Goal: Use online tool/utility: Utilize a website feature to perform a specific function

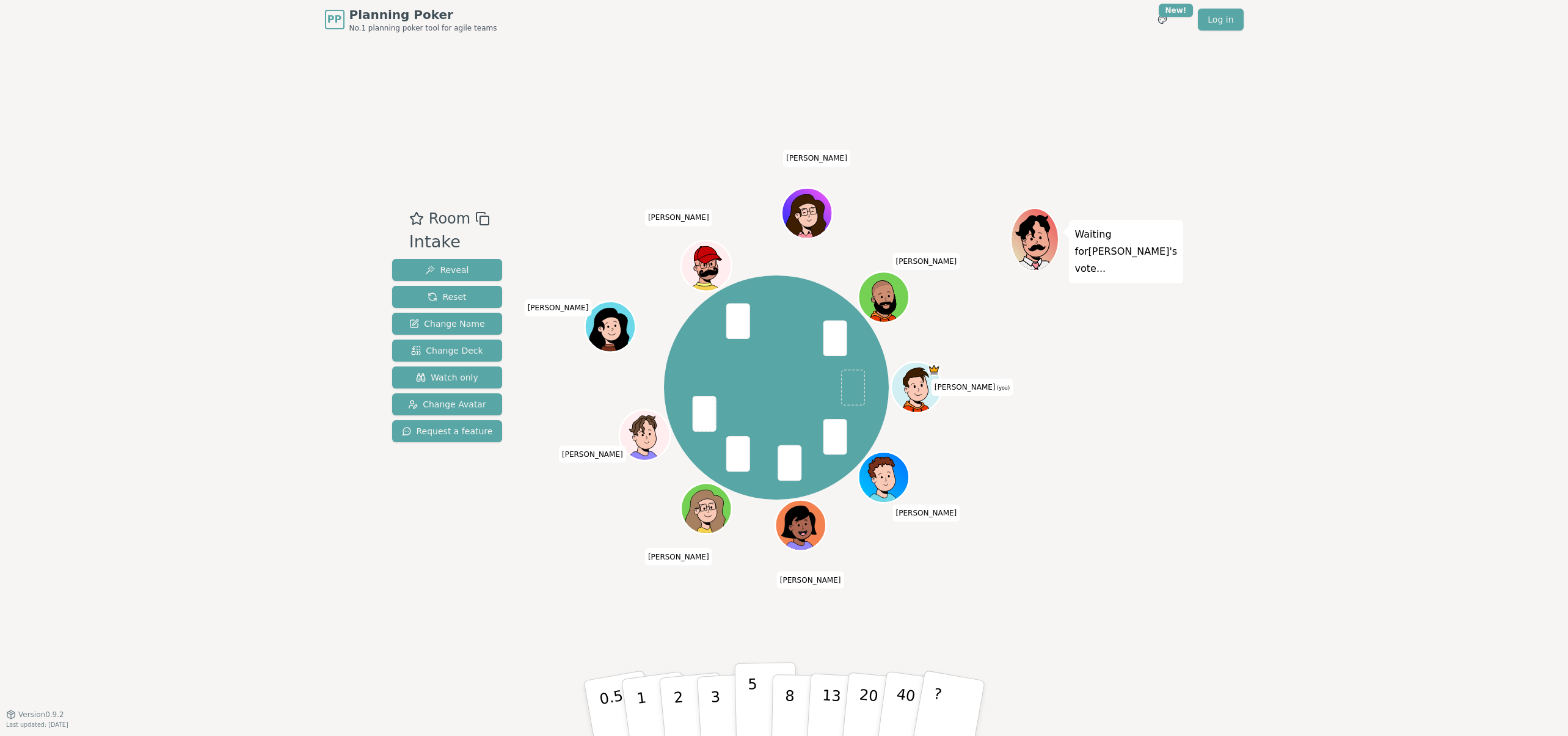
click at [747, 705] on button "5" at bounding box center [765, 708] width 63 height 93
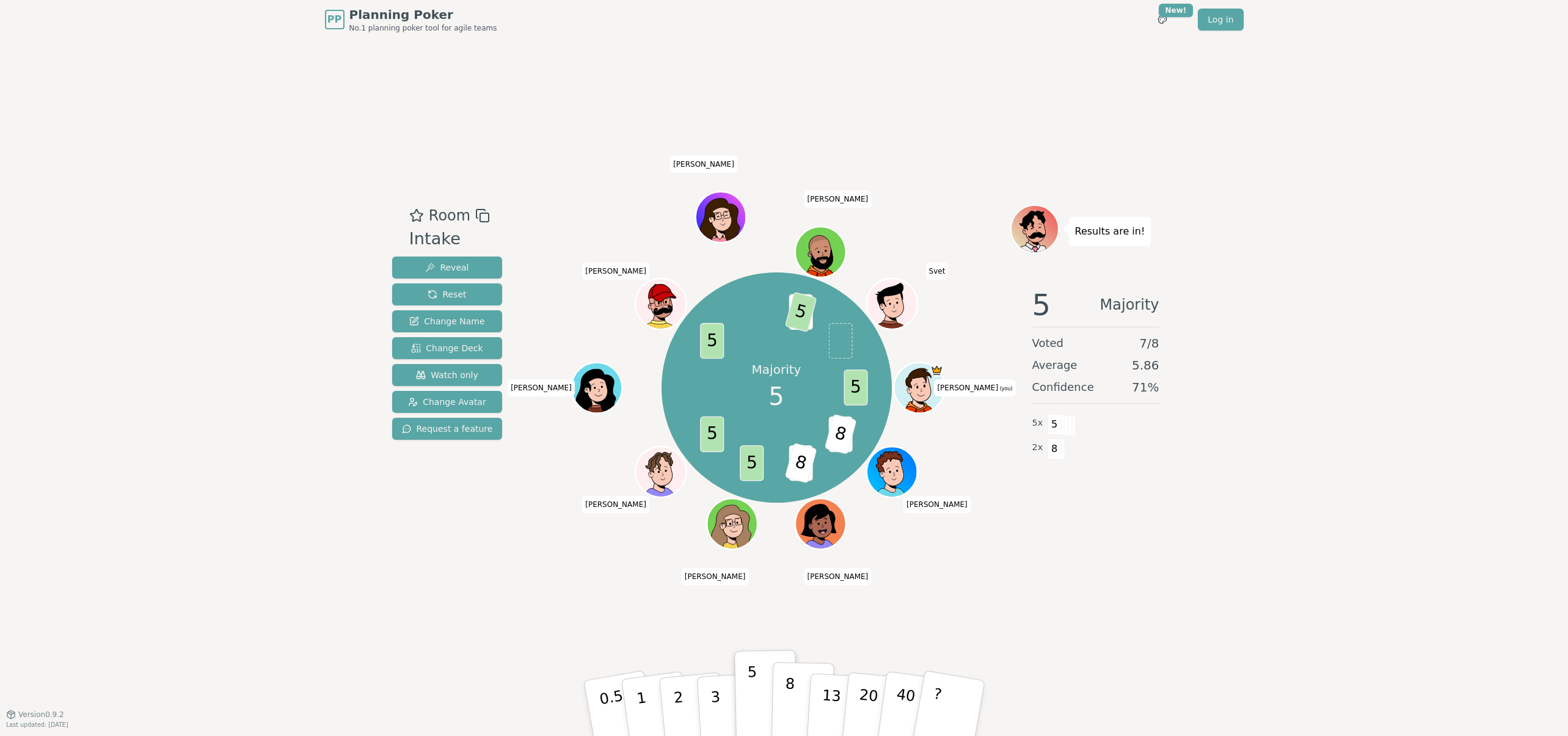
click at [781, 697] on button "8" at bounding box center [802, 708] width 63 height 93
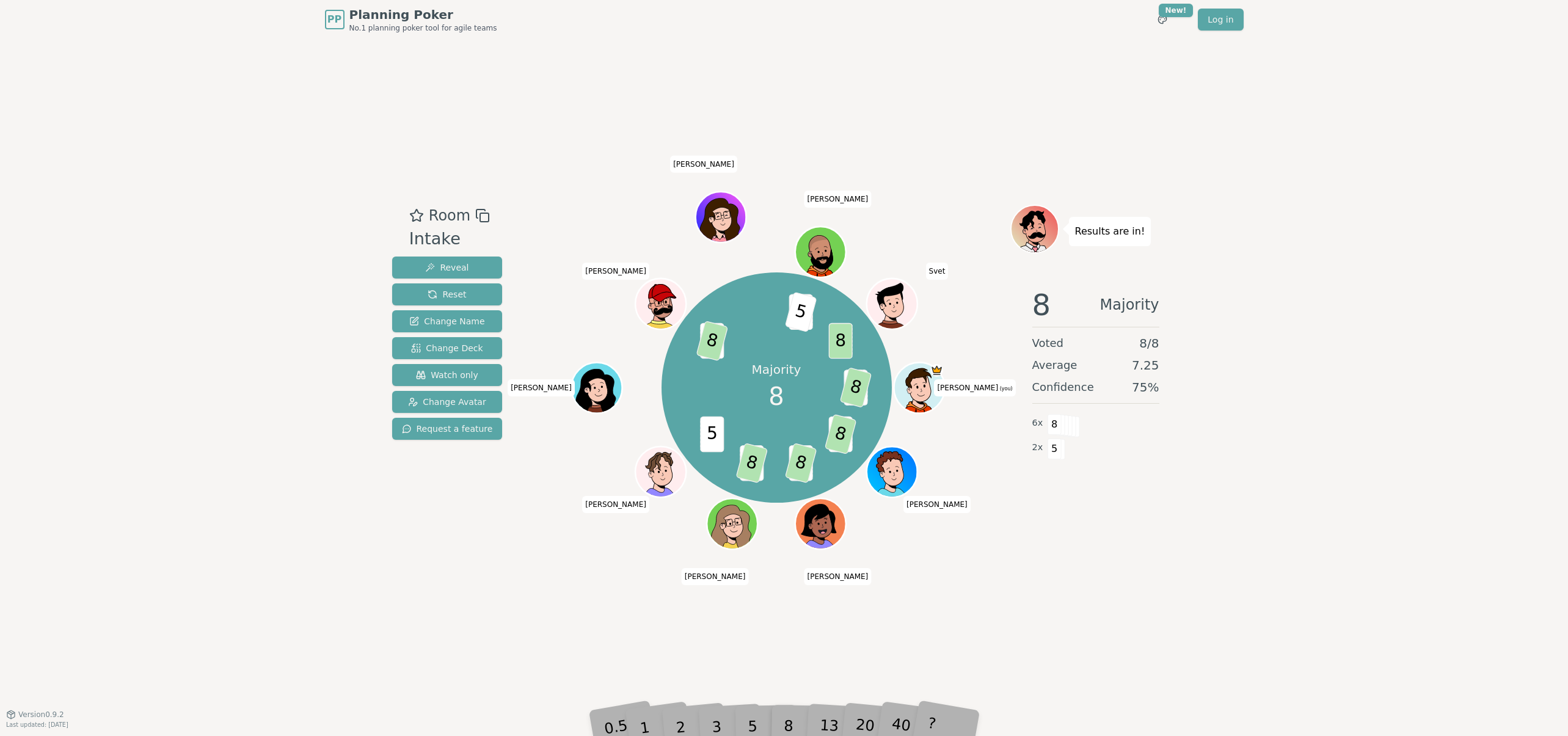
click at [934, 661] on div "Room Intake Reveal Reset Change Name Change Deck Watch only Change Avatar Reque…" at bounding box center [784, 377] width 794 height 675
drag, startPoint x: 1070, startPoint y: 535, endPoint x: 1072, endPoint y: 520, distance: 15.1
click at [1071, 526] on div "Results are in! 8 Majority Voted 8 / 8 Average 7.25 Confidence 75 % 6 x 8 2 x 5" at bounding box center [1096, 376] width 171 height 344
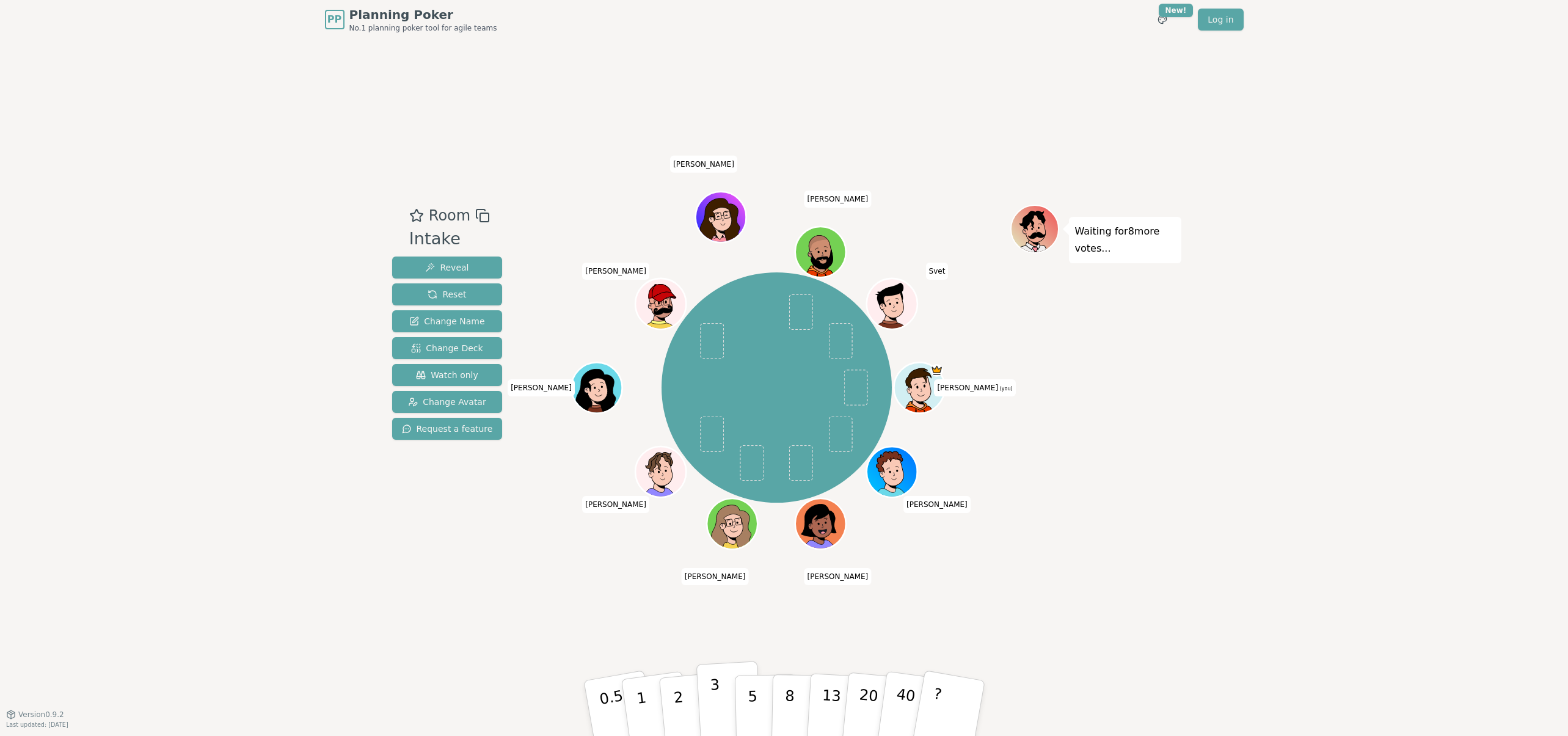
click at [724, 692] on button "3" at bounding box center [728, 708] width 67 height 95
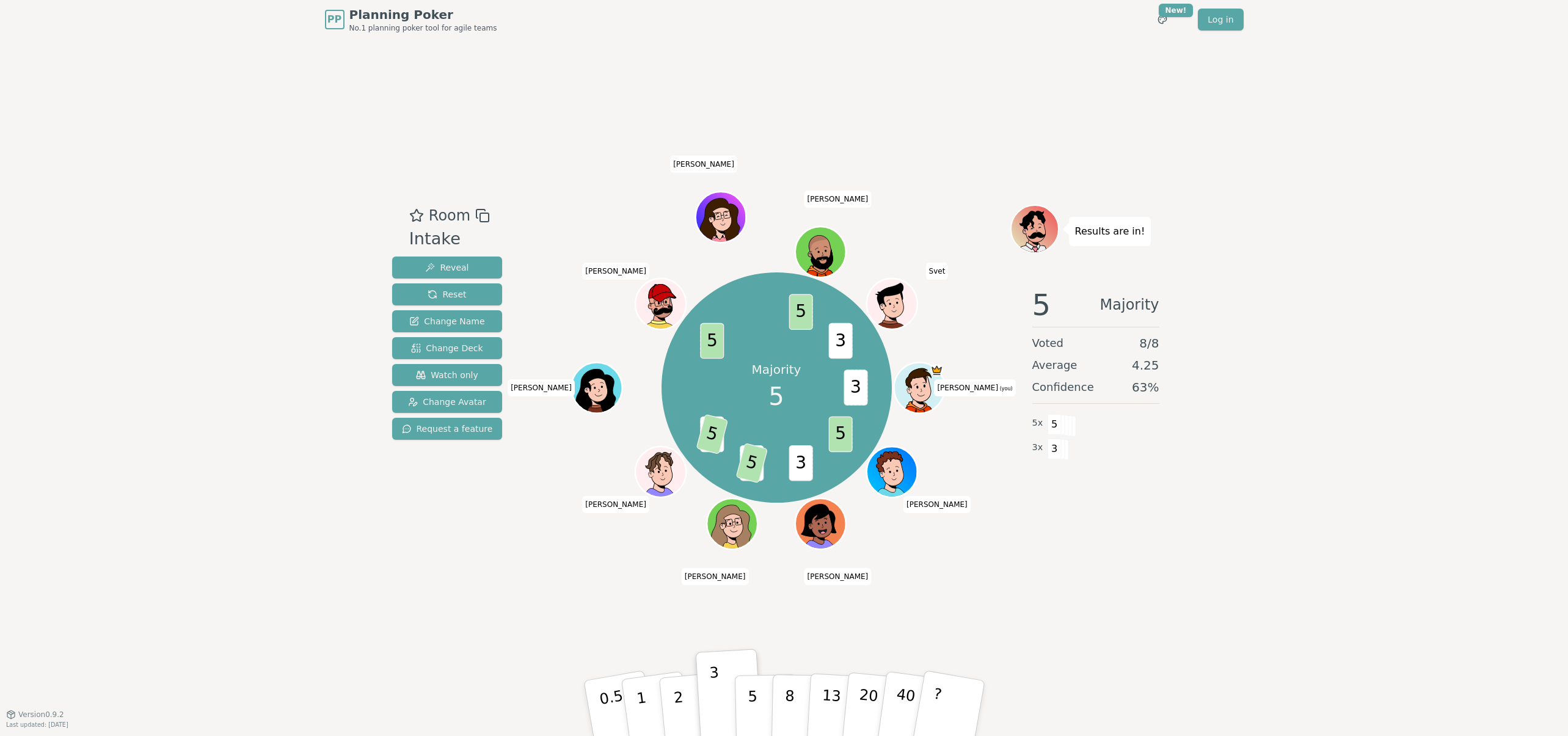
drag, startPoint x: 758, startPoint y: 701, endPoint x: 1037, endPoint y: 573, distance: 307.0
click at [1033, 575] on div "Room Intake Reveal Reset Change Name Change Deck Watch only Change Avatar Reque…" at bounding box center [784, 377] width 794 height 675
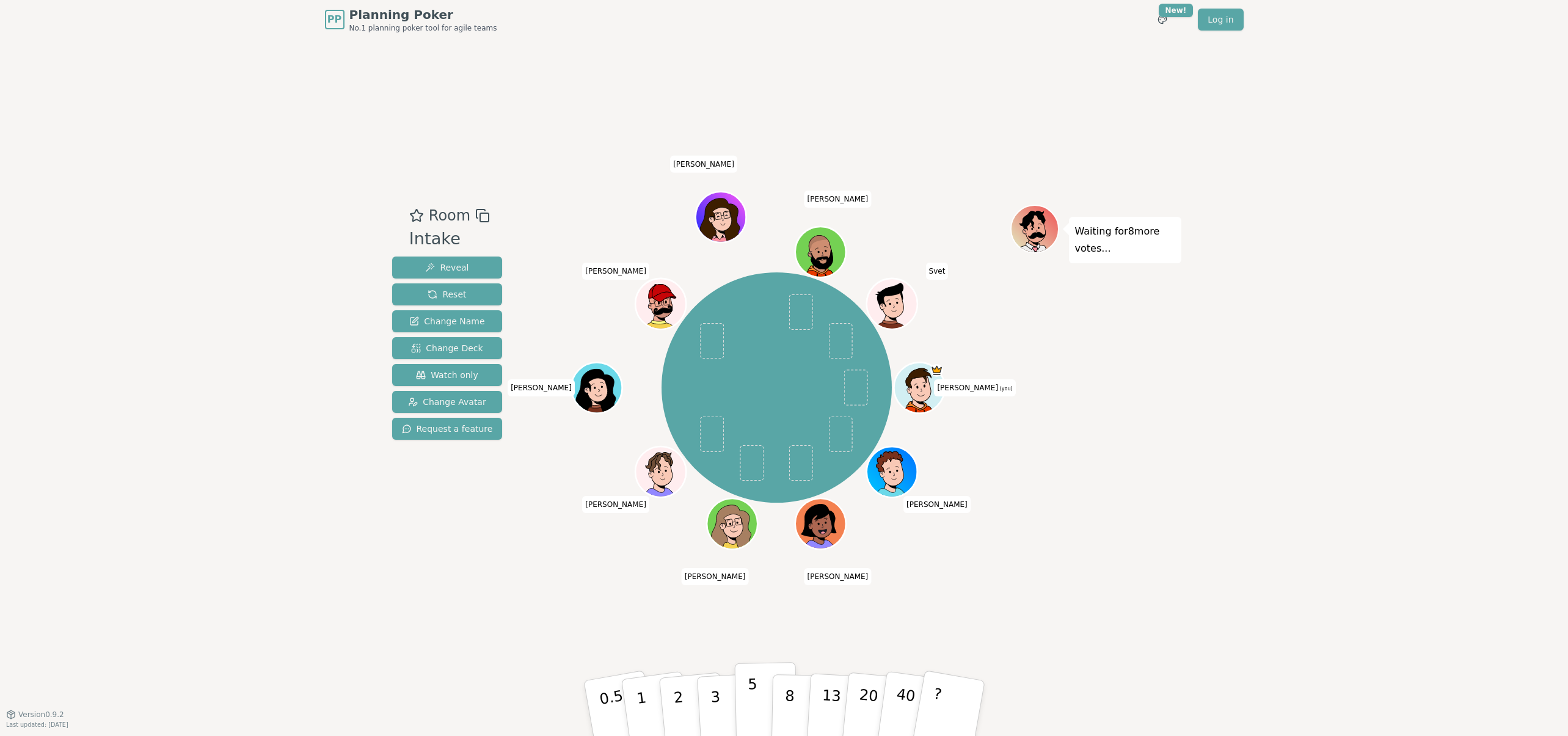
click at [748, 699] on p "5" at bounding box center [752, 709] width 11 height 66
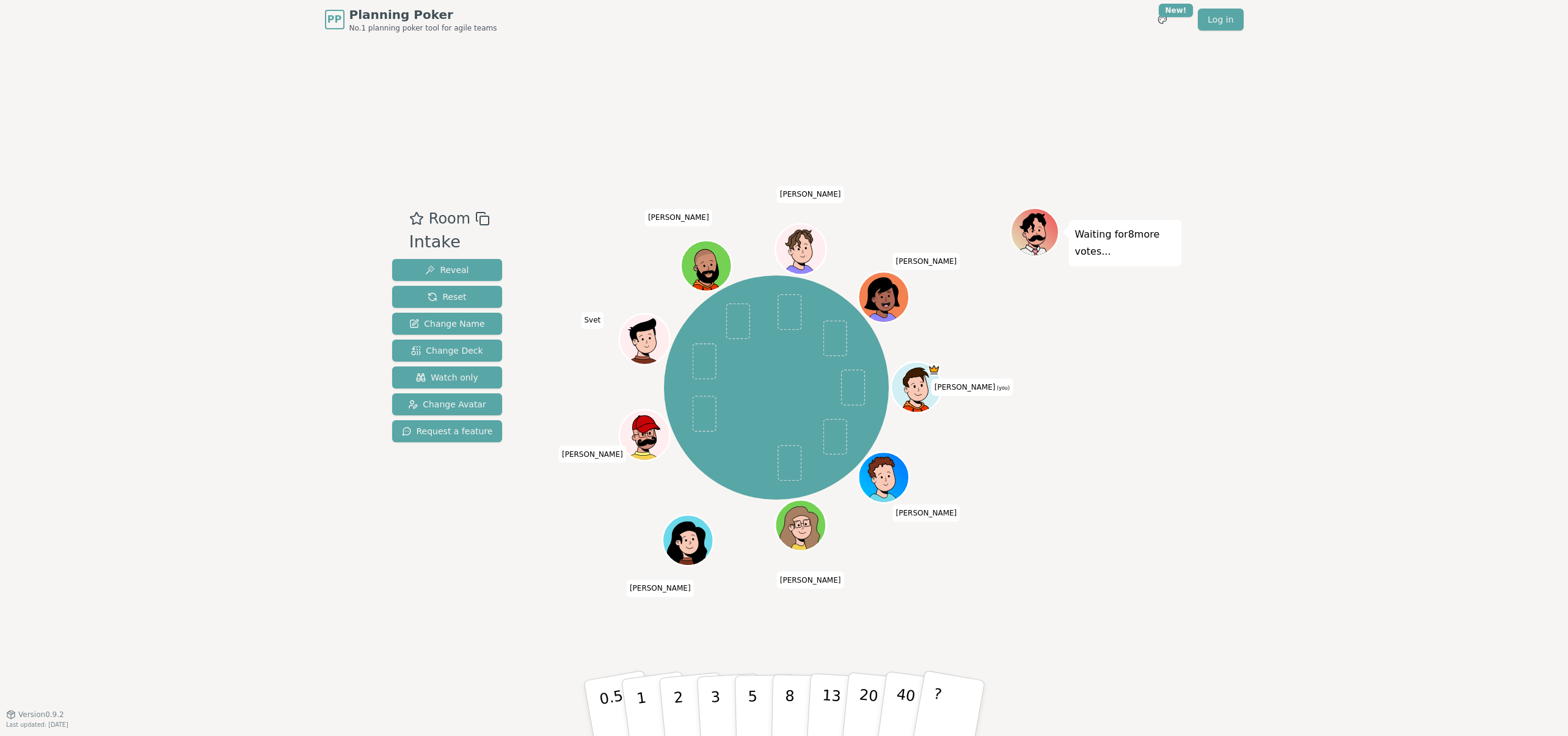
click at [935, 554] on div "Room Intake Reveal Reset Change Name Change Deck Watch only Change Avatar Reque…" at bounding box center [784, 377] width 794 height 675
click at [727, 701] on button "3" at bounding box center [728, 708] width 67 height 95
click at [753, 689] on p "5" at bounding box center [752, 709] width 11 height 66
